Goal: Information Seeking & Learning: Learn about a topic

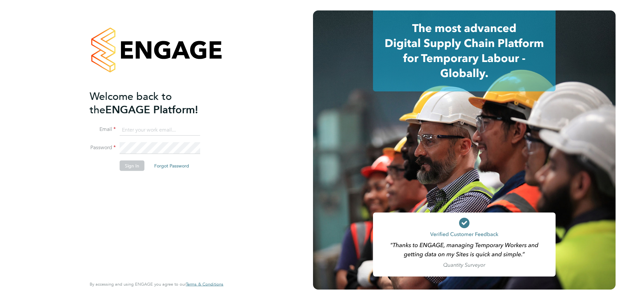
type input "stuartdouglas@itsconstruction.co.uk"
click at [130, 170] on button "Sign In" at bounding box center [132, 165] width 25 height 10
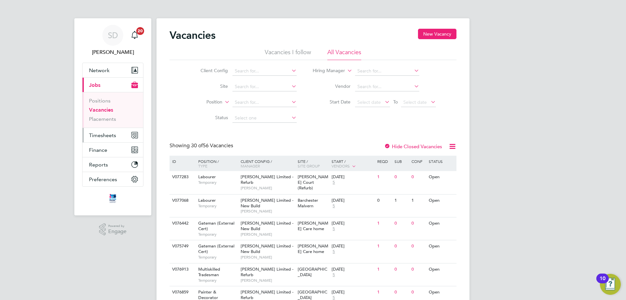
click at [108, 138] on span "Timesheets" at bounding box center [102, 135] width 27 height 6
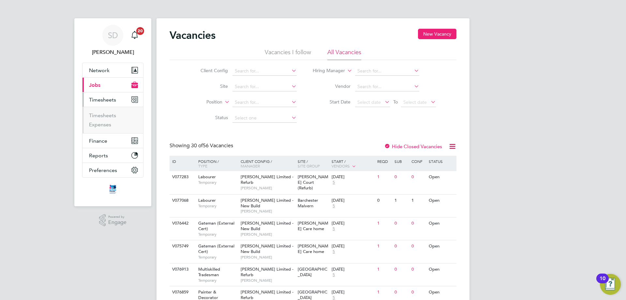
click at [105, 104] on button "Timesheets" at bounding box center [113, 99] width 61 height 14
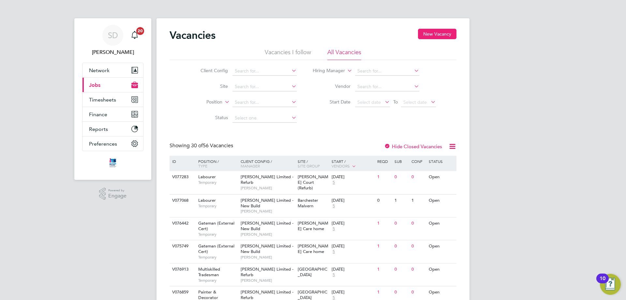
click at [100, 85] on button "Current page: Jobs" at bounding box center [113, 85] width 61 height 14
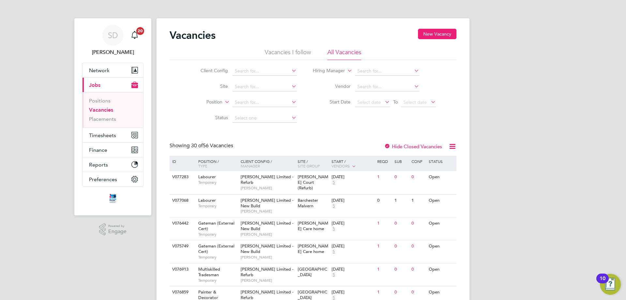
click at [105, 108] on link "Vacancies" at bounding box center [101, 110] width 24 height 6
click at [235, 83] on input at bounding box center [265, 86] width 64 height 9
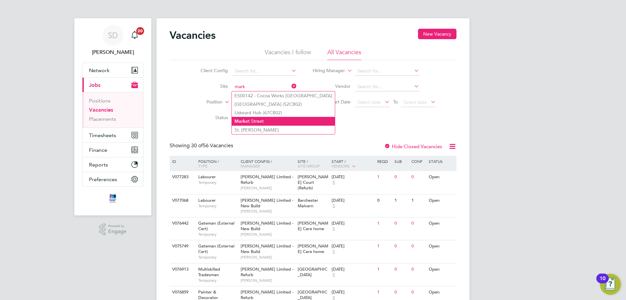
type input "[GEOGRAPHIC_DATA]"
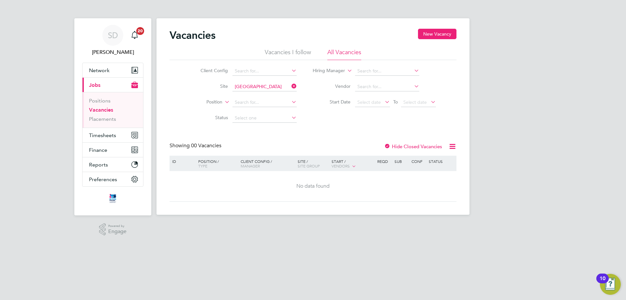
click at [422, 144] on label "Hide Closed Vacancies" at bounding box center [413, 146] width 58 height 6
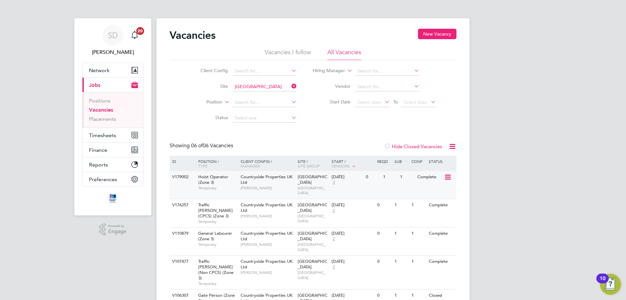
click at [310, 185] on div "[GEOGRAPHIC_DATA]" at bounding box center [313, 185] width 34 height 28
